Goal: Task Accomplishment & Management: Use online tool/utility

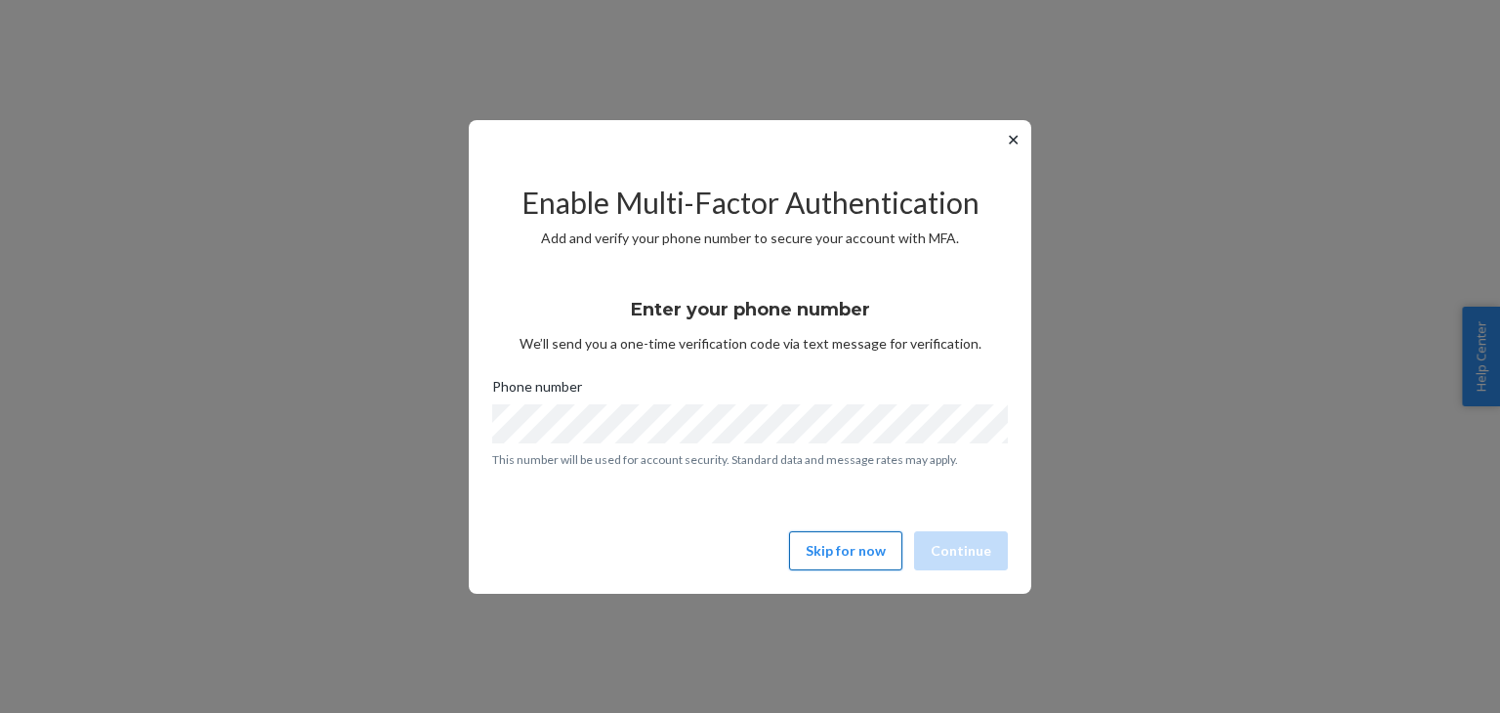
click at [859, 549] on button "Skip for now" at bounding box center [845, 550] width 113 height 39
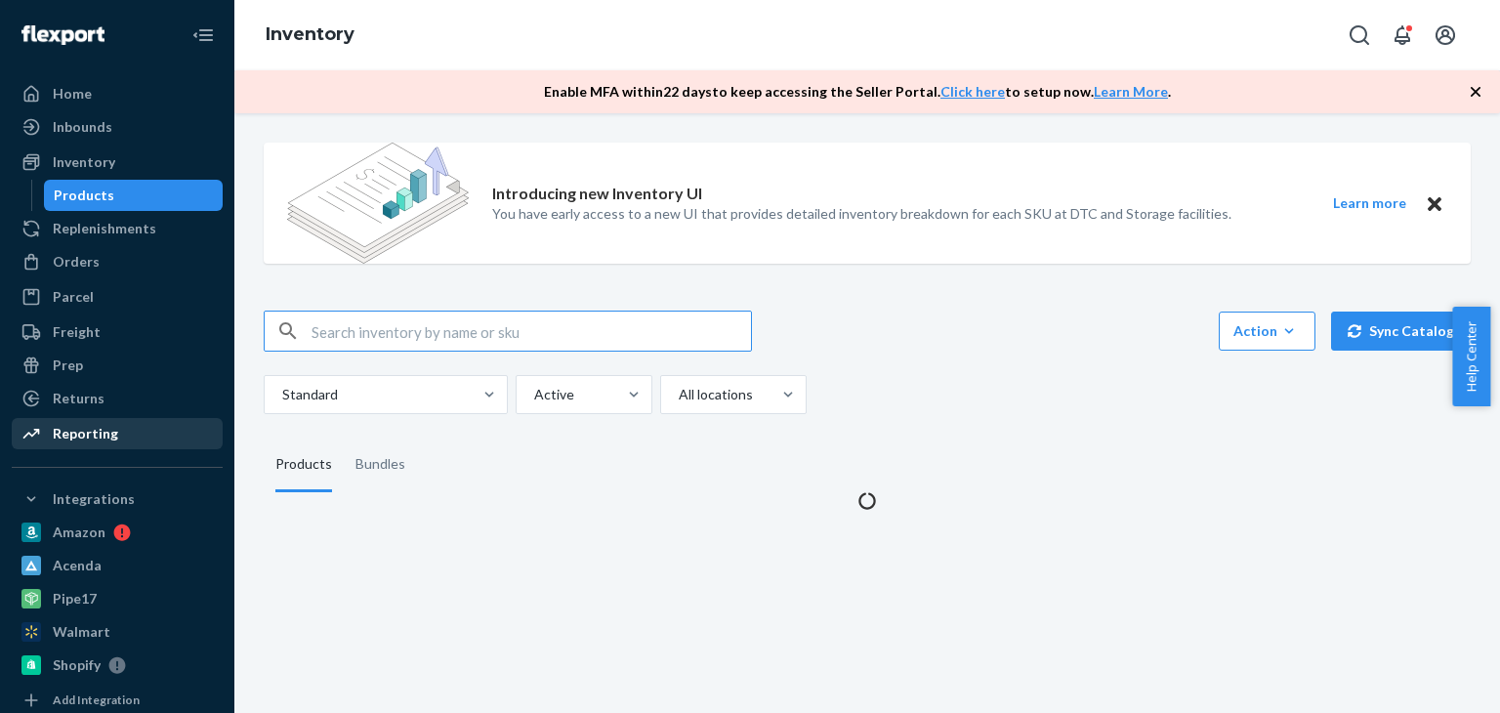
click at [185, 426] on div "Reporting" at bounding box center [117, 433] width 207 height 27
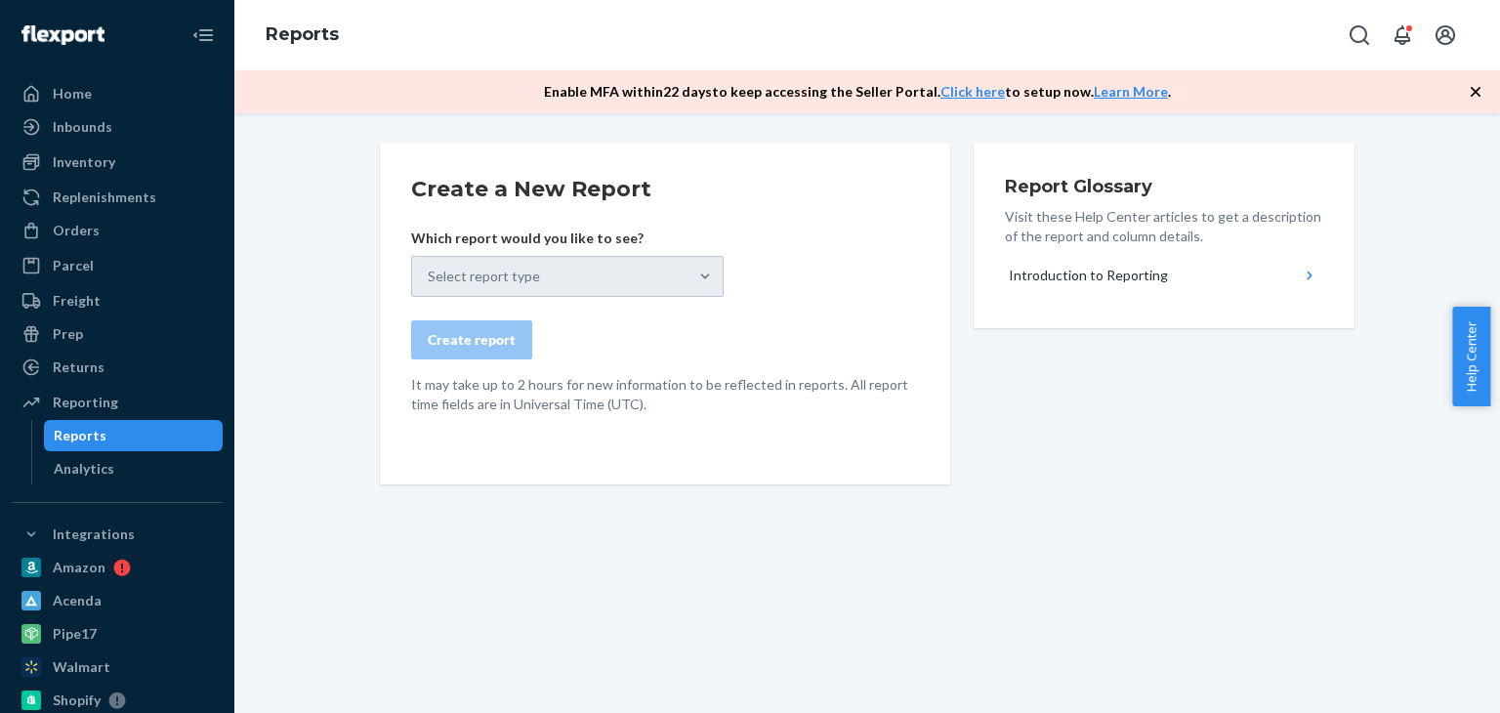
click at [483, 271] on div "Select report type" at bounding box center [567, 276] width 312 height 41
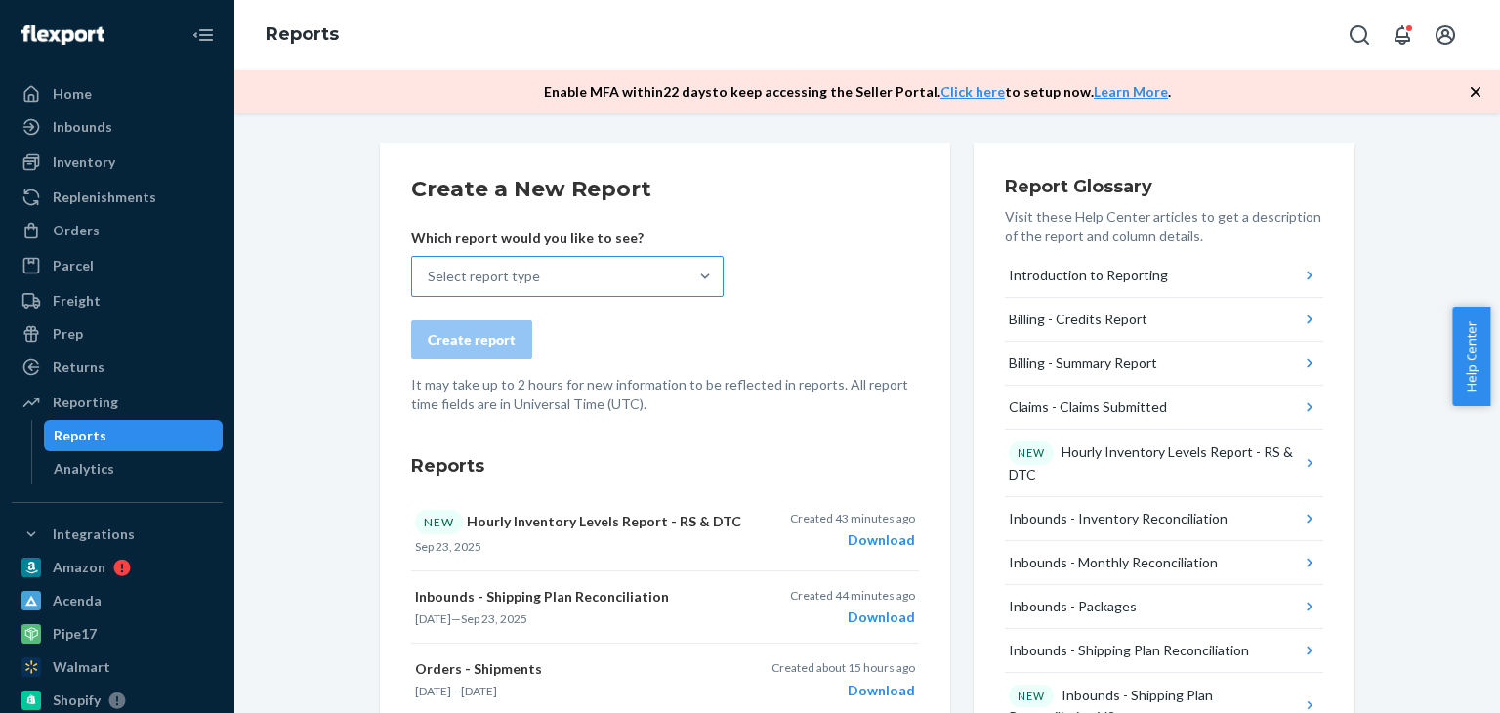
click at [522, 270] on div "Select report type" at bounding box center [484, 277] width 112 height 20
click at [430, 270] on input "Select report type" at bounding box center [429, 277] width 2 height 20
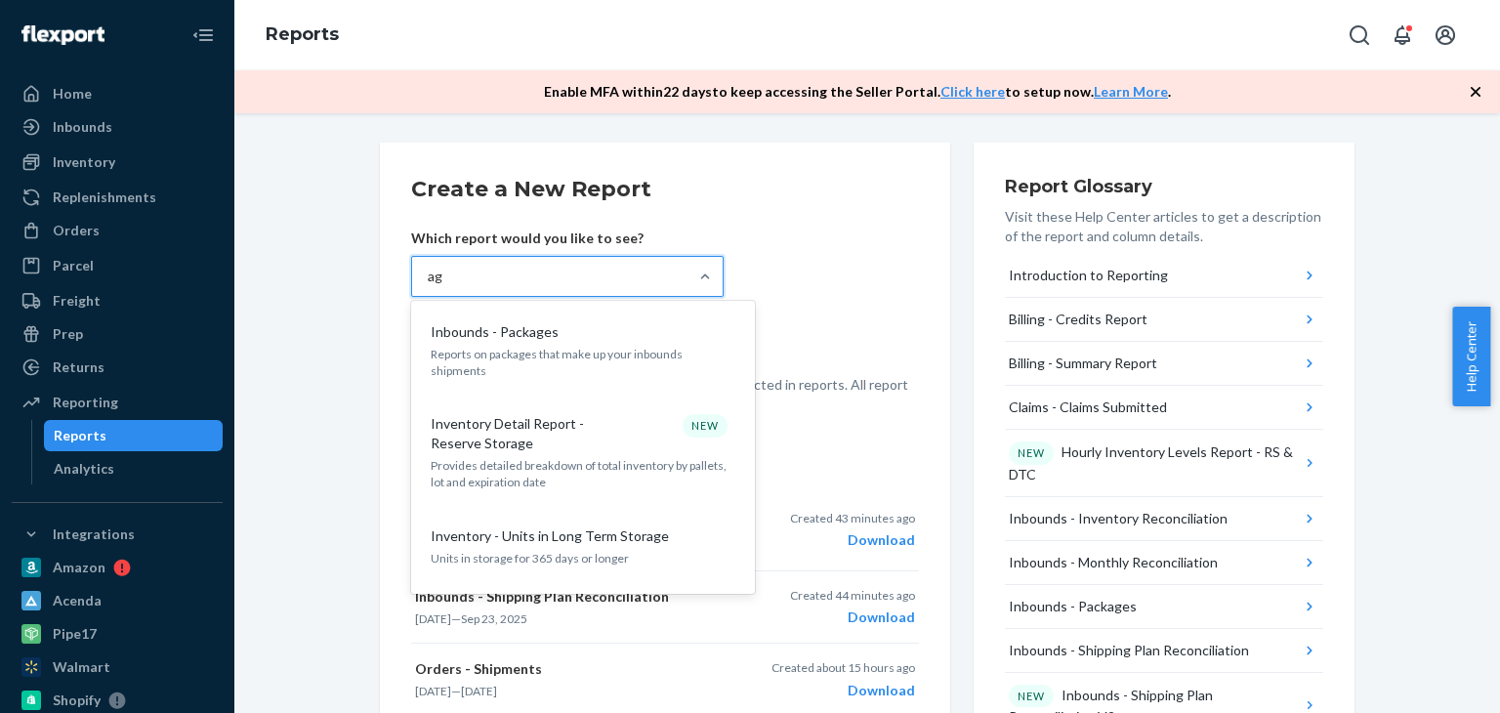
type input "age"
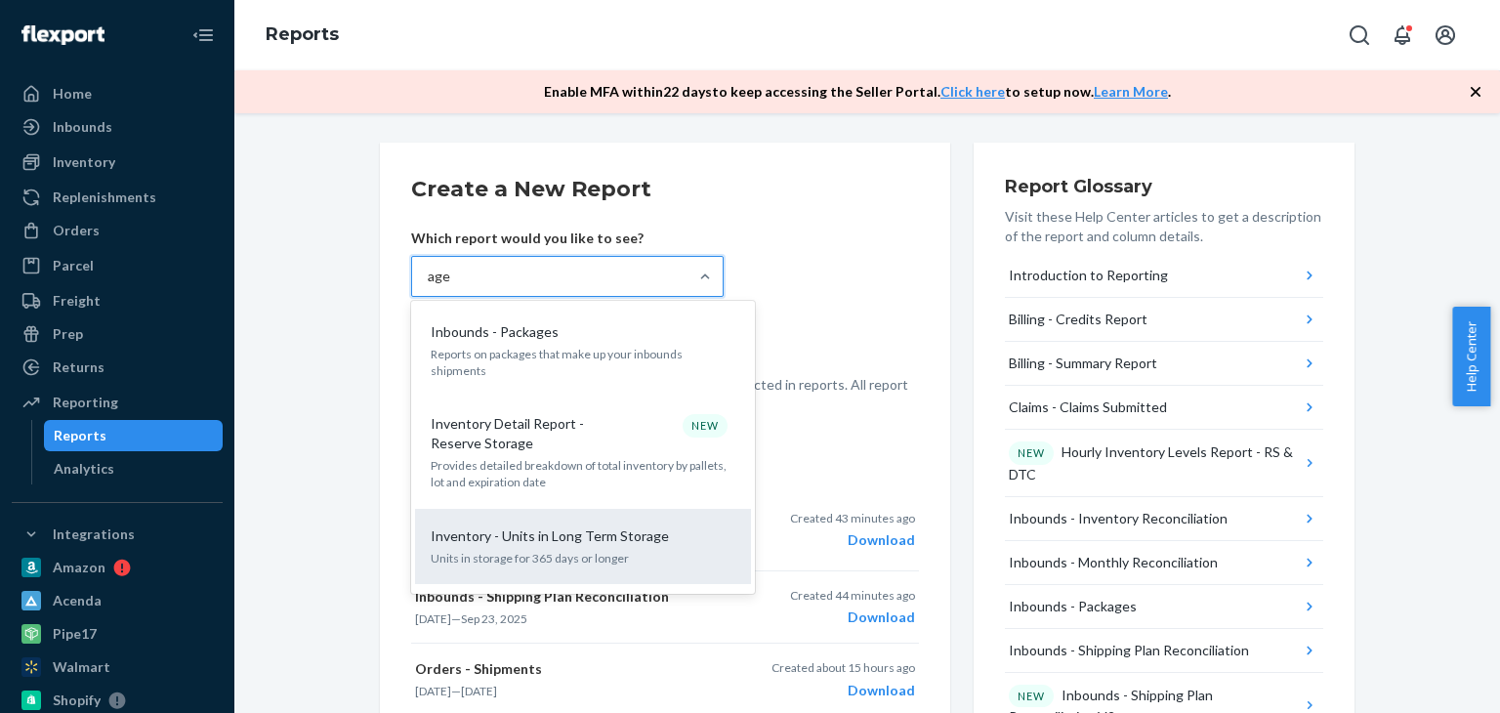
click at [629, 550] on p "Units in storage for 365 days or longer" at bounding box center [583, 558] width 305 height 17
click at [451, 286] on input "age" at bounding box center [439, 277] width 23 height 20
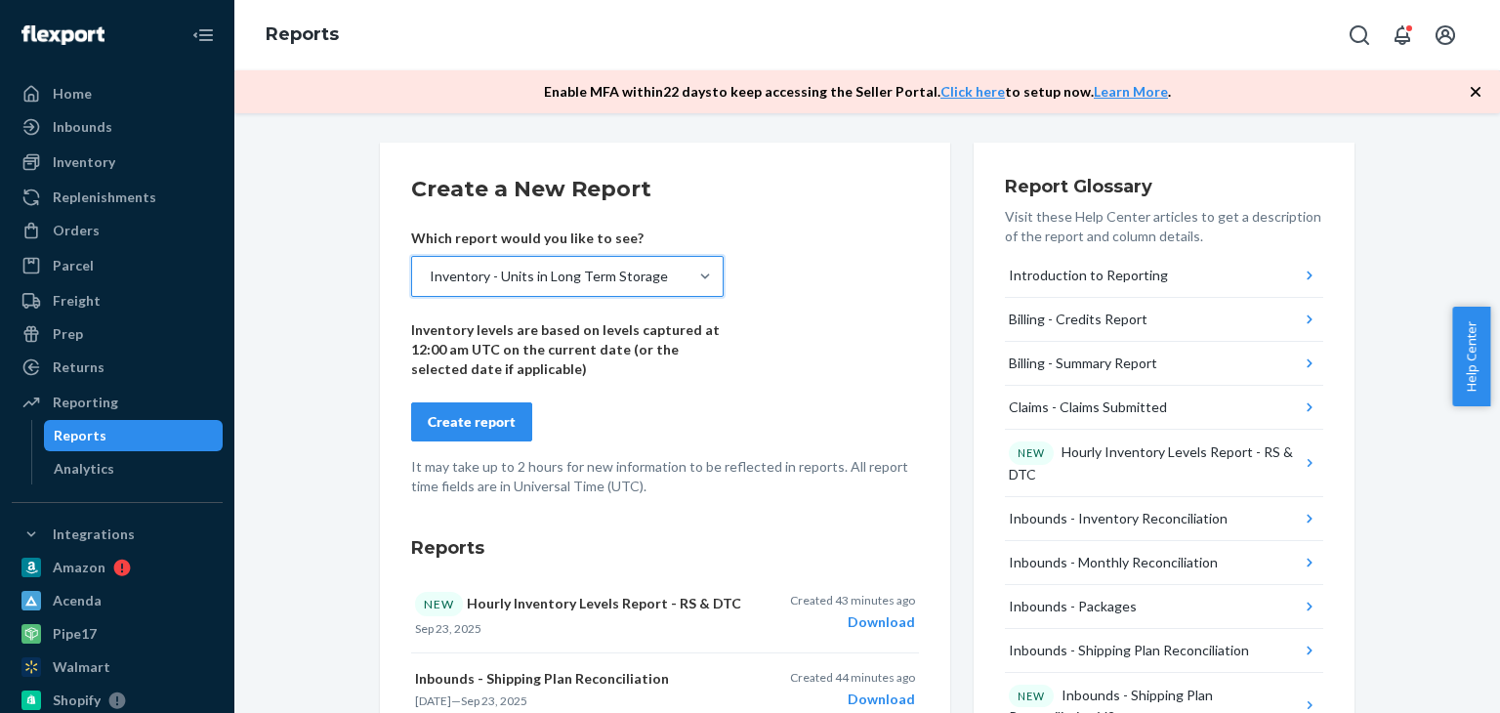
click at [495, 415] on div "Create report" at bounding box center [472, 422] width 88 height 20
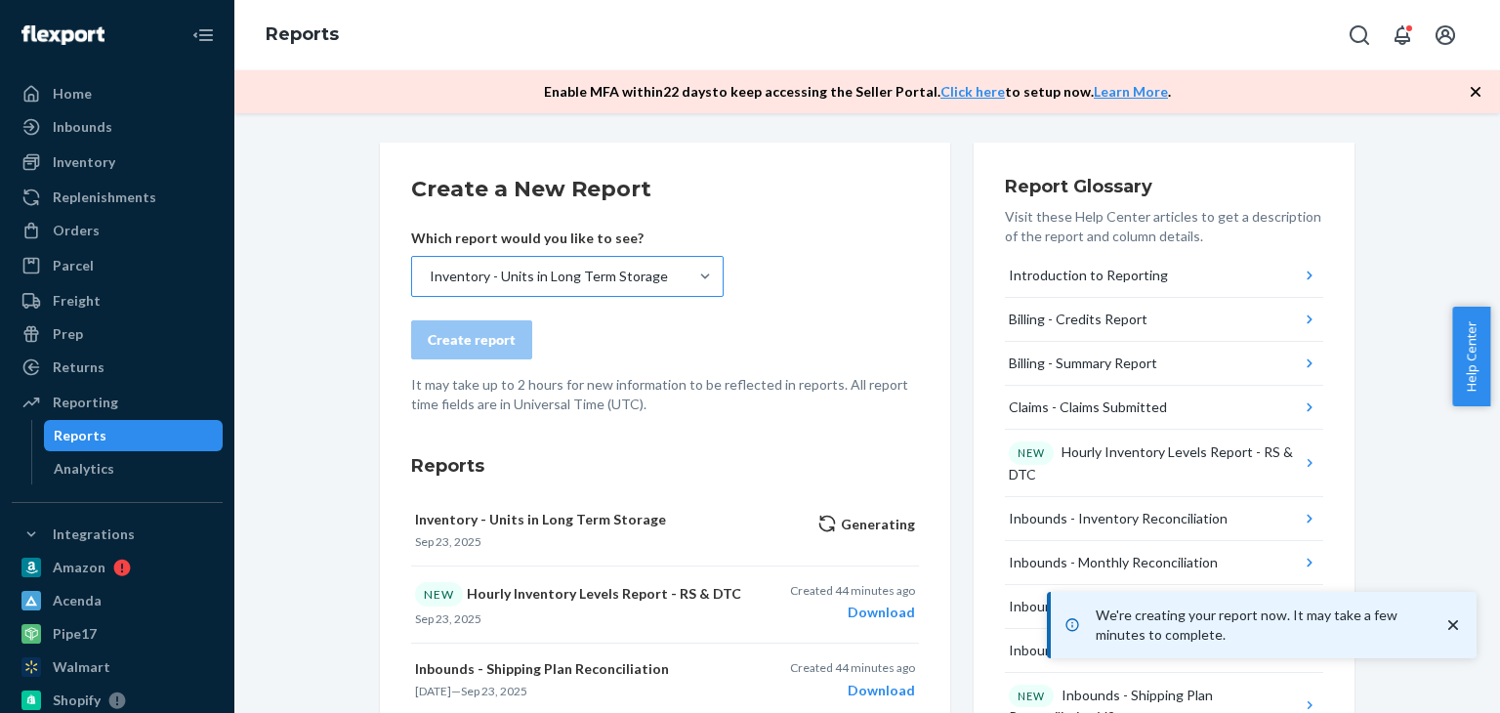
click at [1449, 621] on icon "close toast" at bounding box center [1453, 625] width 10 height 10
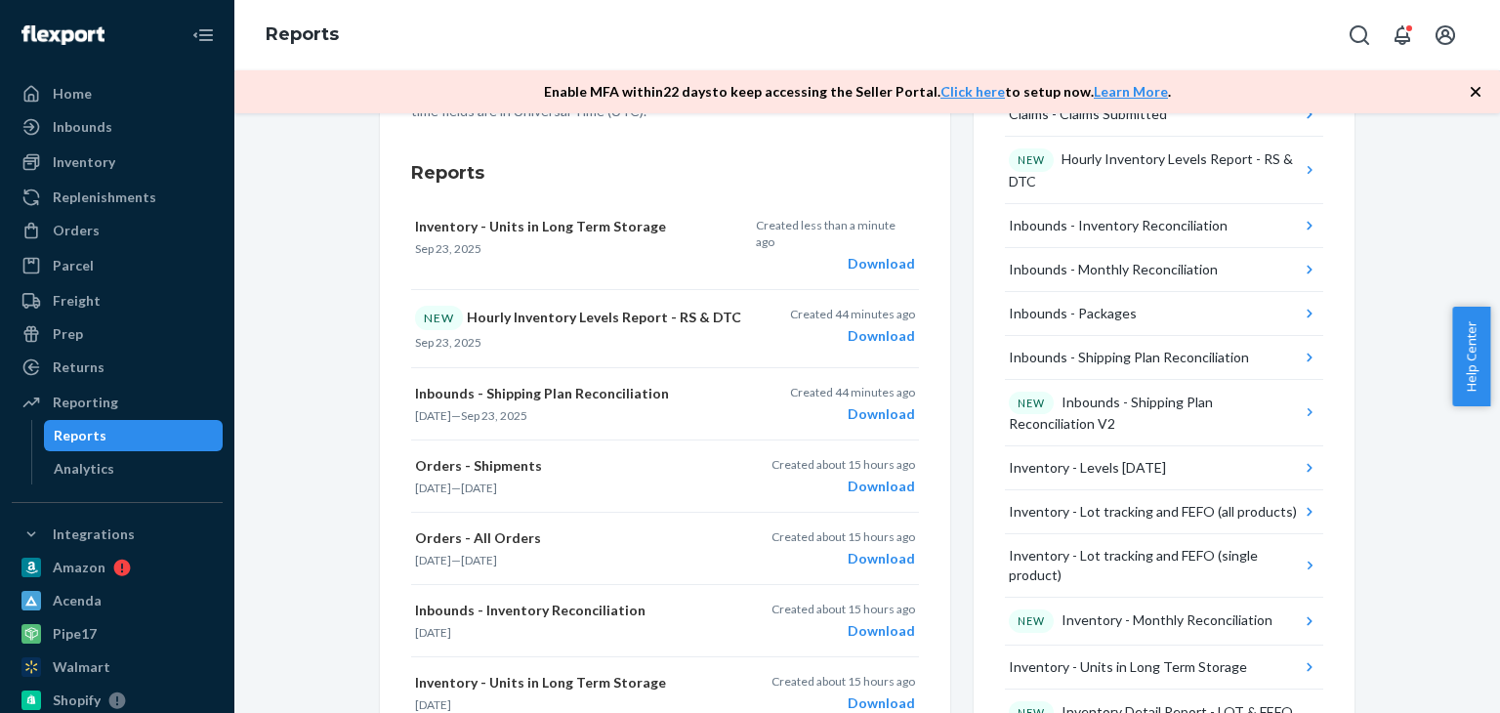
scroll to position [195, 0]
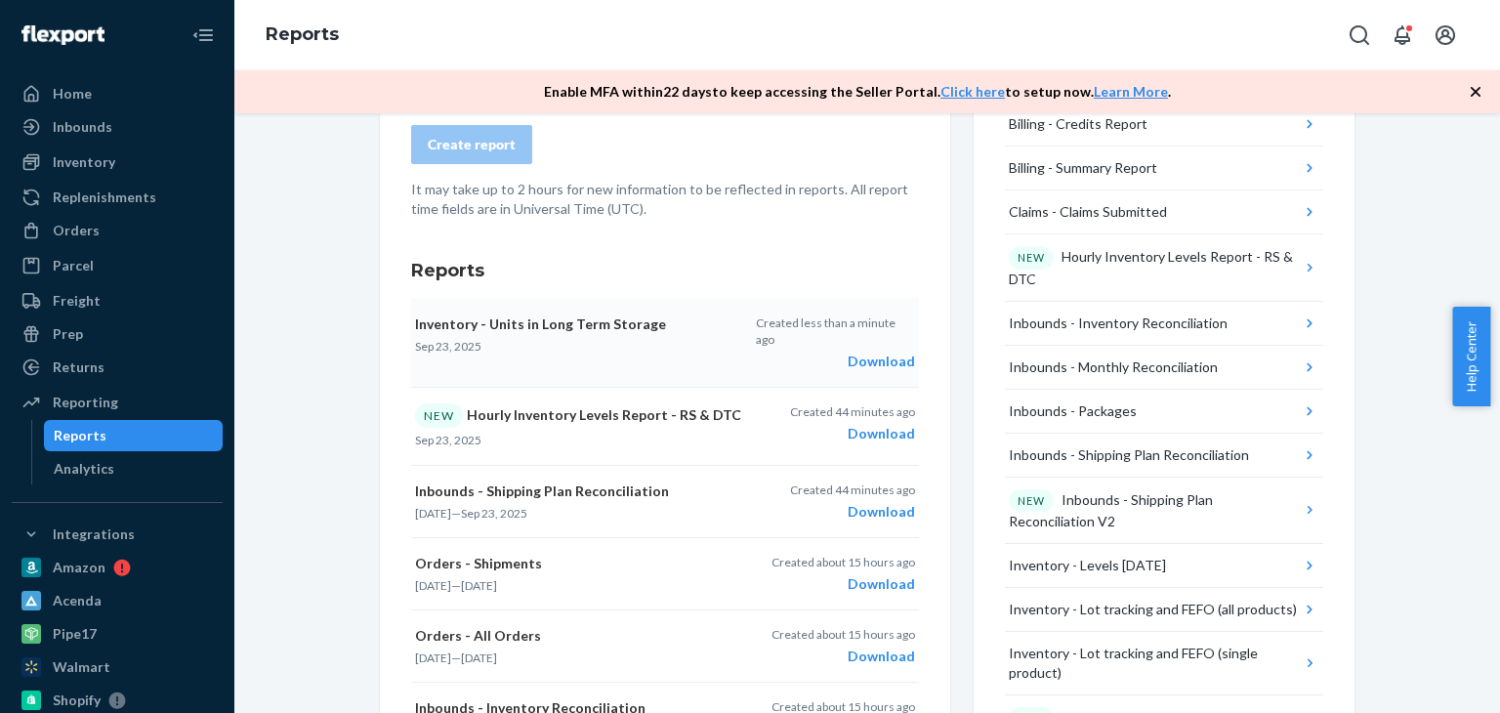
click at [904, 351] on div "Download" at bounding box center [835, 361] width 159 height 20
